Goal: Find specific page/section: Find specific page/section

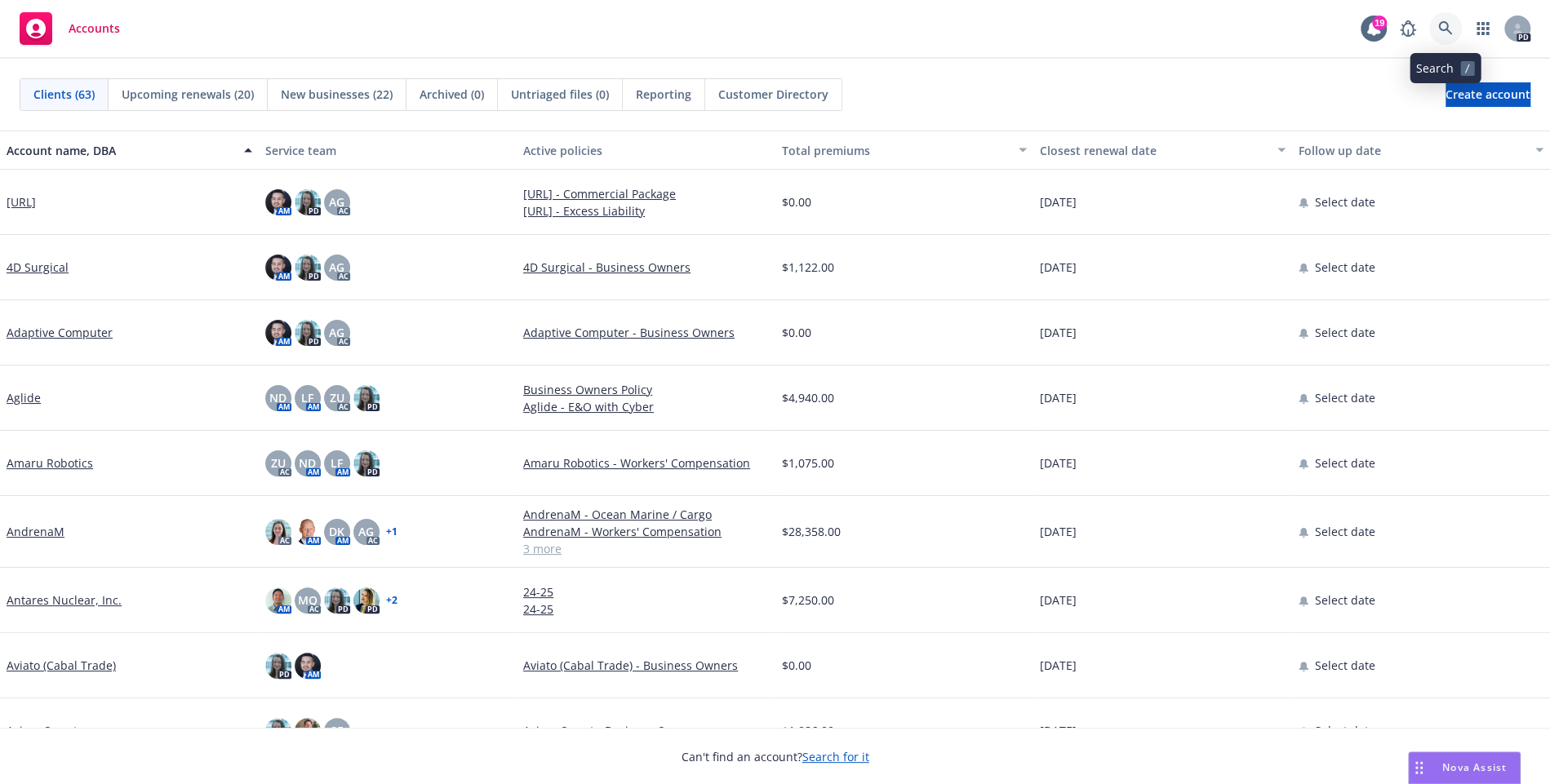
click at [1446, 26] on icon at bounding box center [1445, 28] width 15 height 15
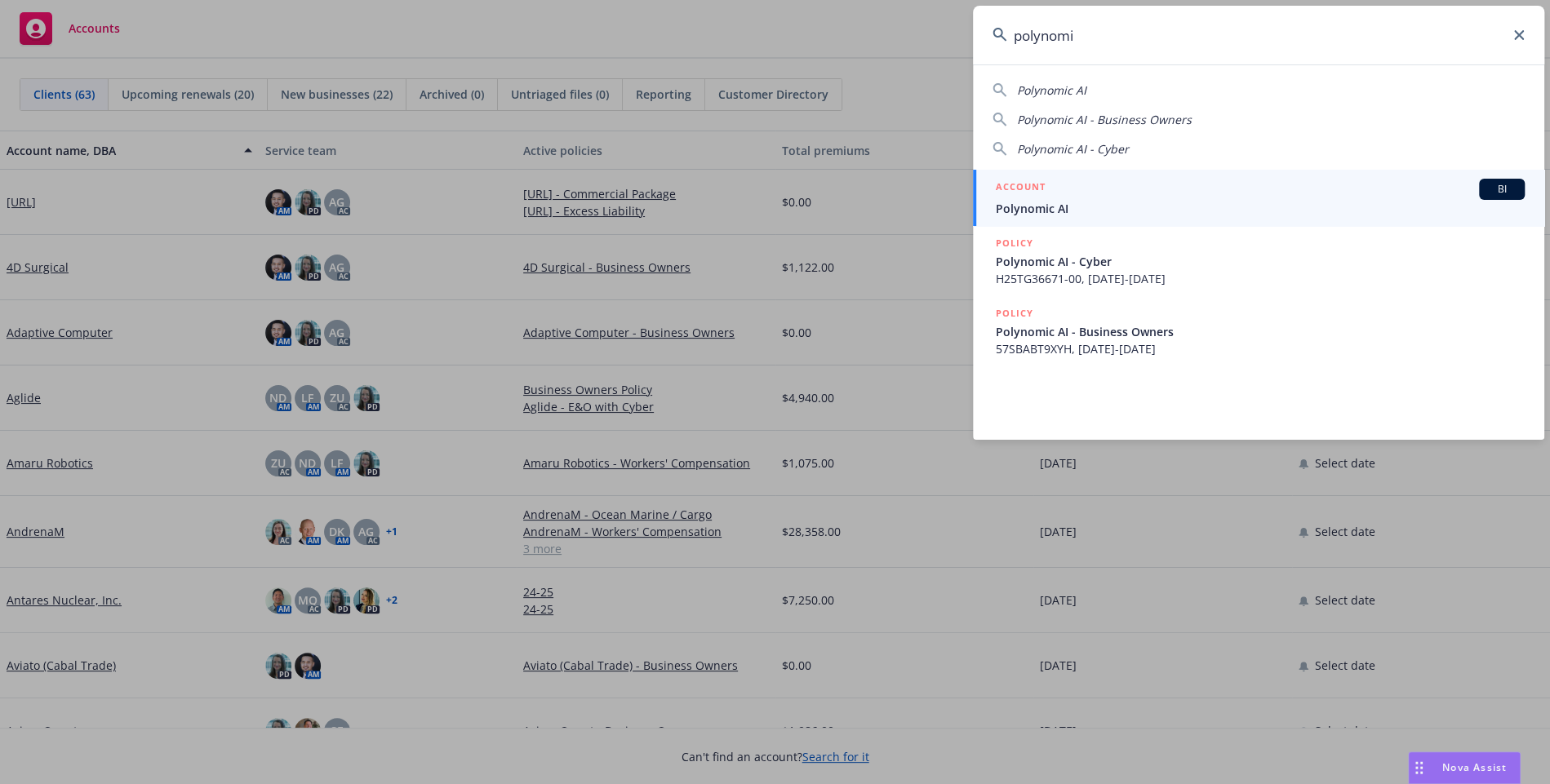
type input "polynomic"
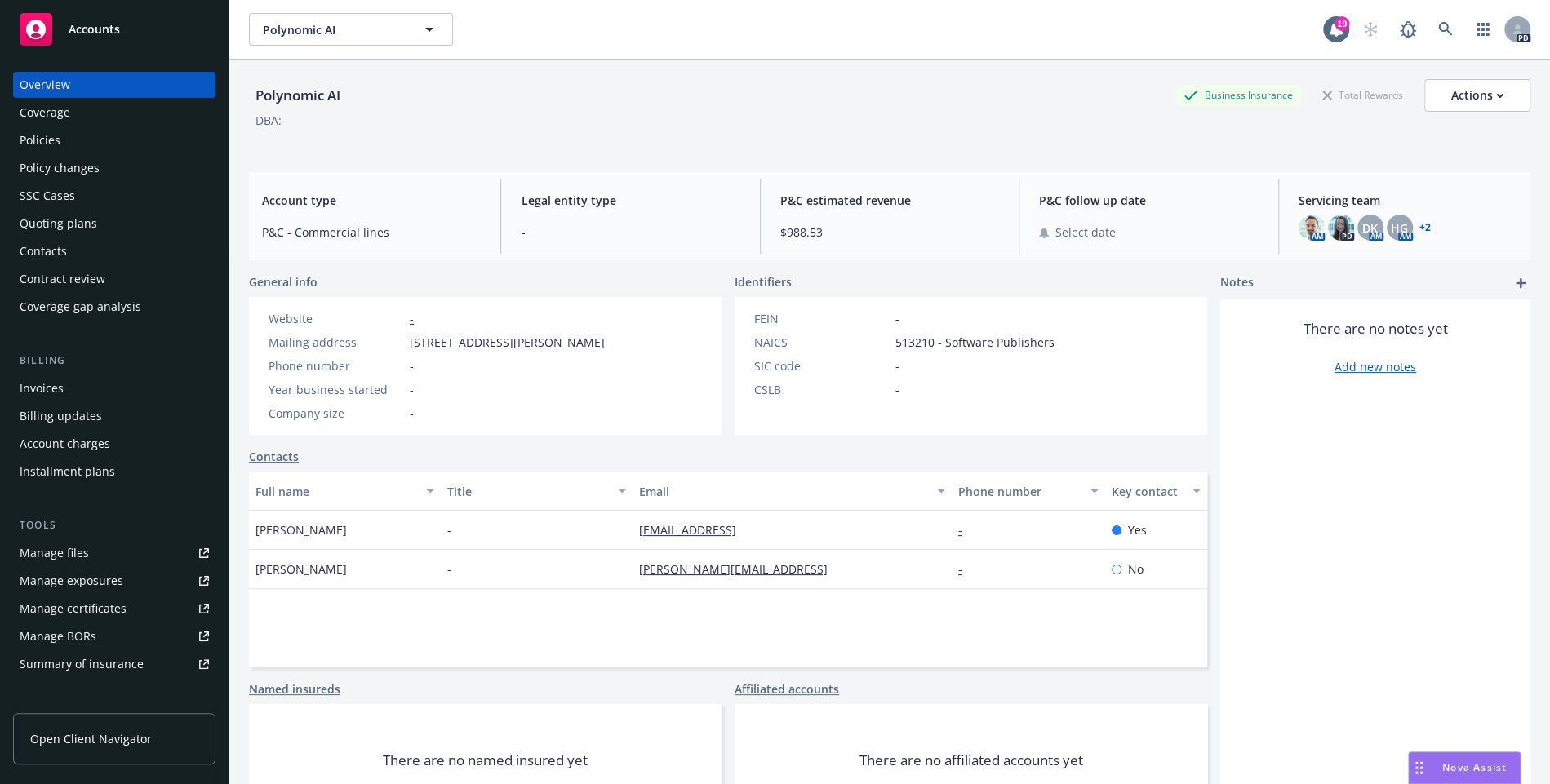
click at [60, 138] on div "Policies" at bounding box center [114, 140] width 190 height 26
click at [63, 136] on div "Policies" at bounding box center [114, 140] width 190 height 26
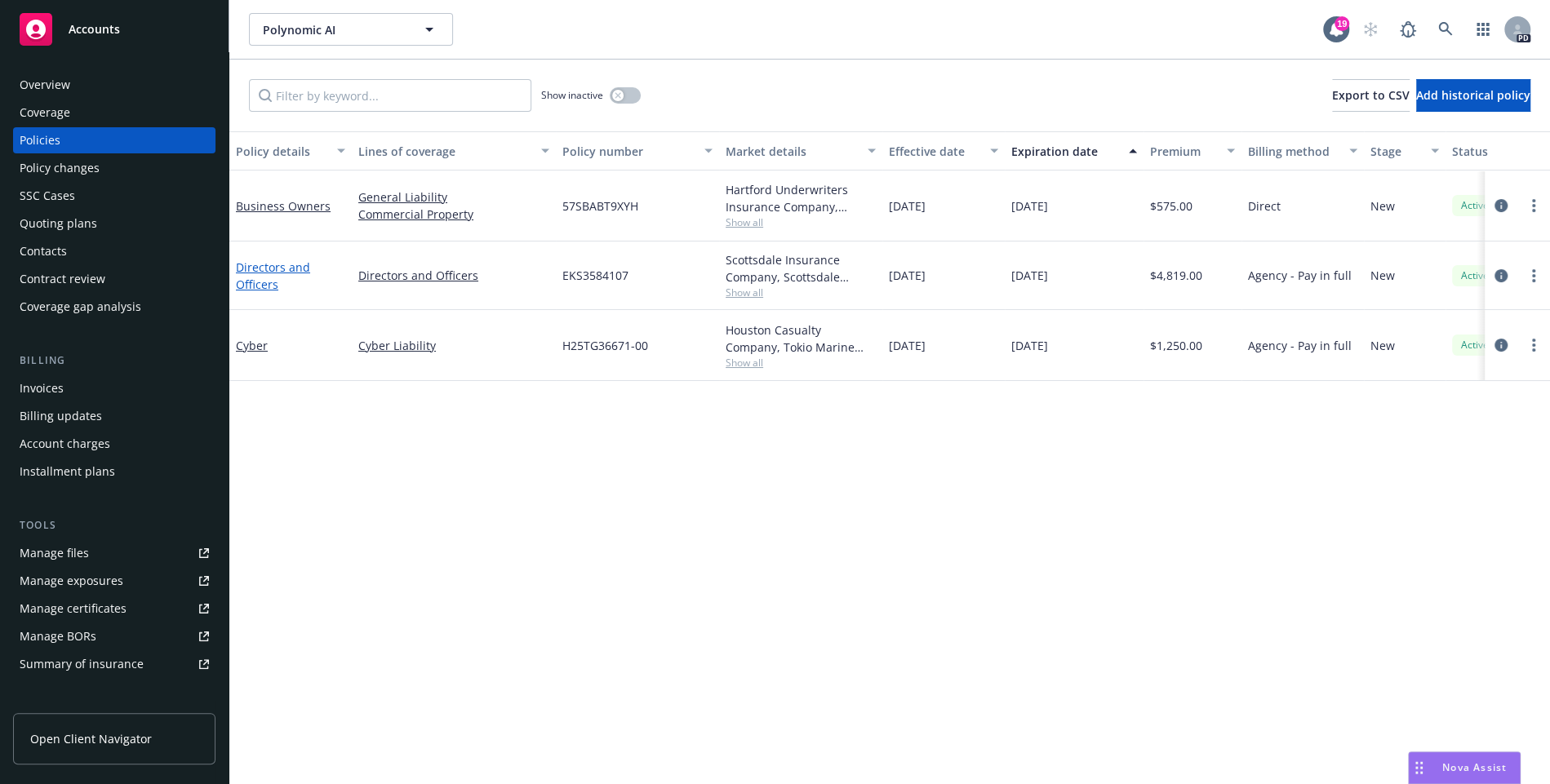
click at [252, 279] on link "Directors and Officers" at bounding box center [272, 276] width 74 height 33
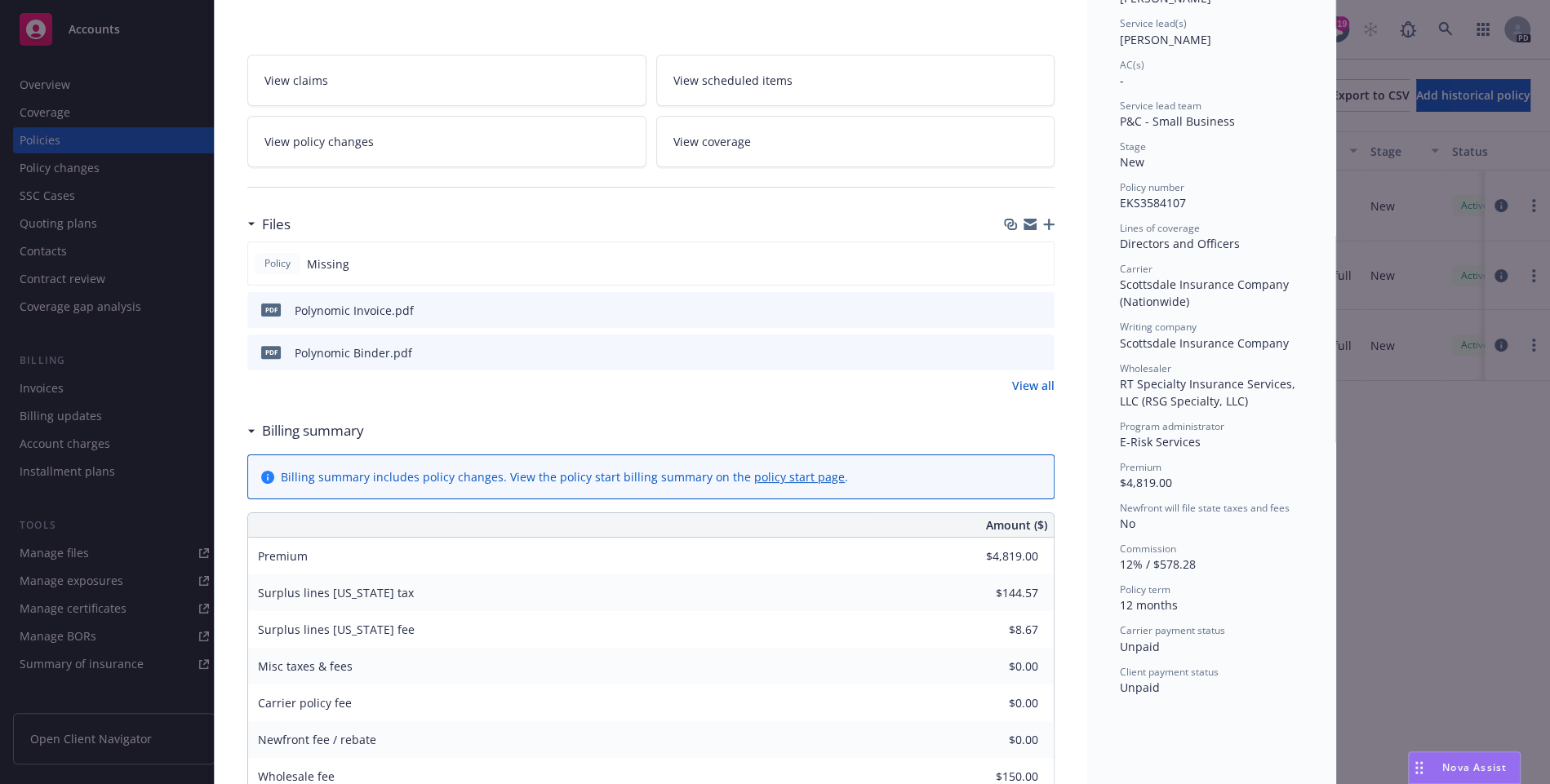
scroll to position [243, 0]
click at [1440, 489] on div "Policy Directors and Officers Add internal notes here... View claims View sched…" at bounding box center [775, 392] width 1550 height 784
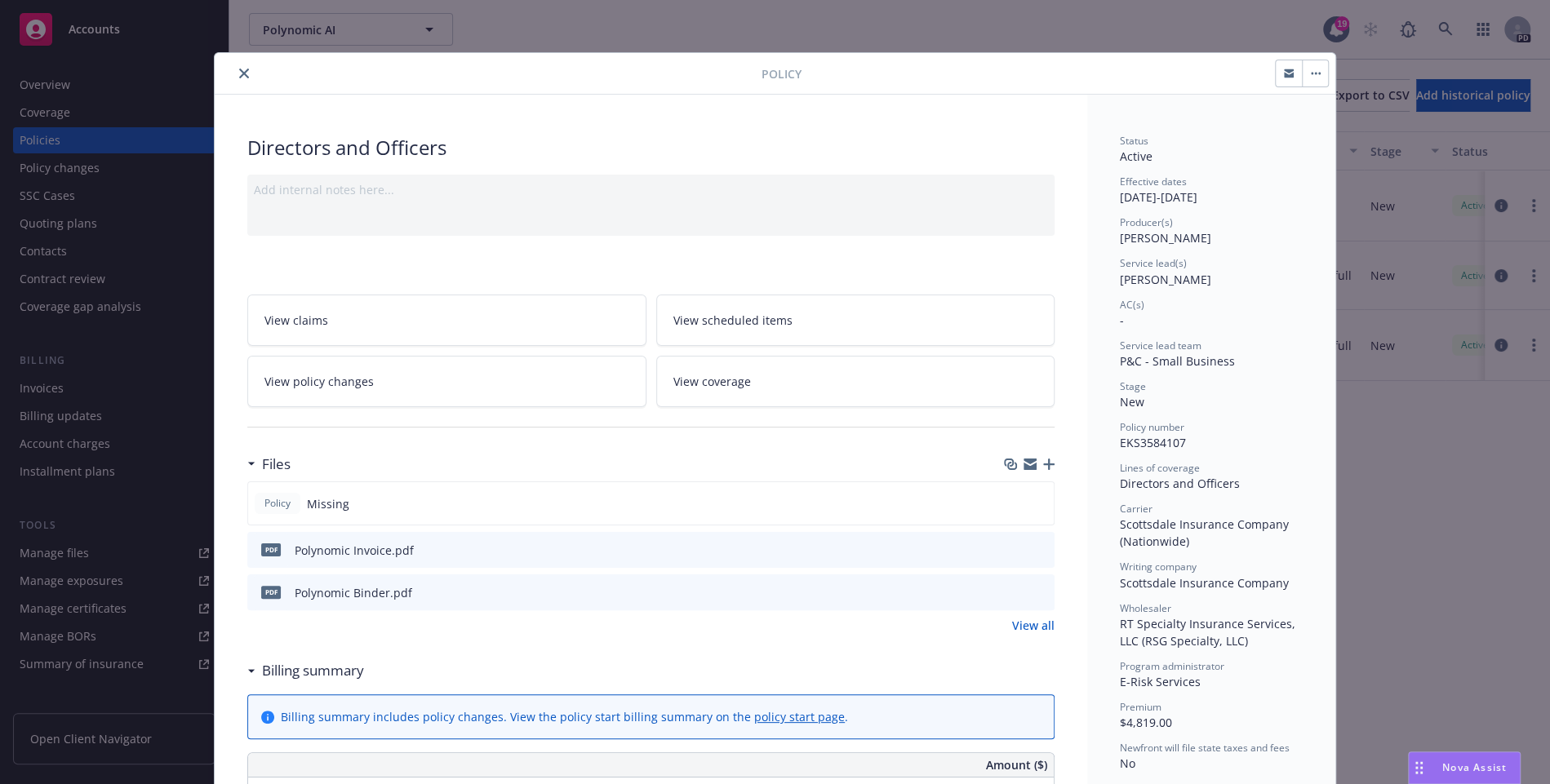
click at [243, 74] on icon "close" at bounding box center [244, 73] width 10 height 10
